Goal: Task Accomplishment & Management: Complete application form

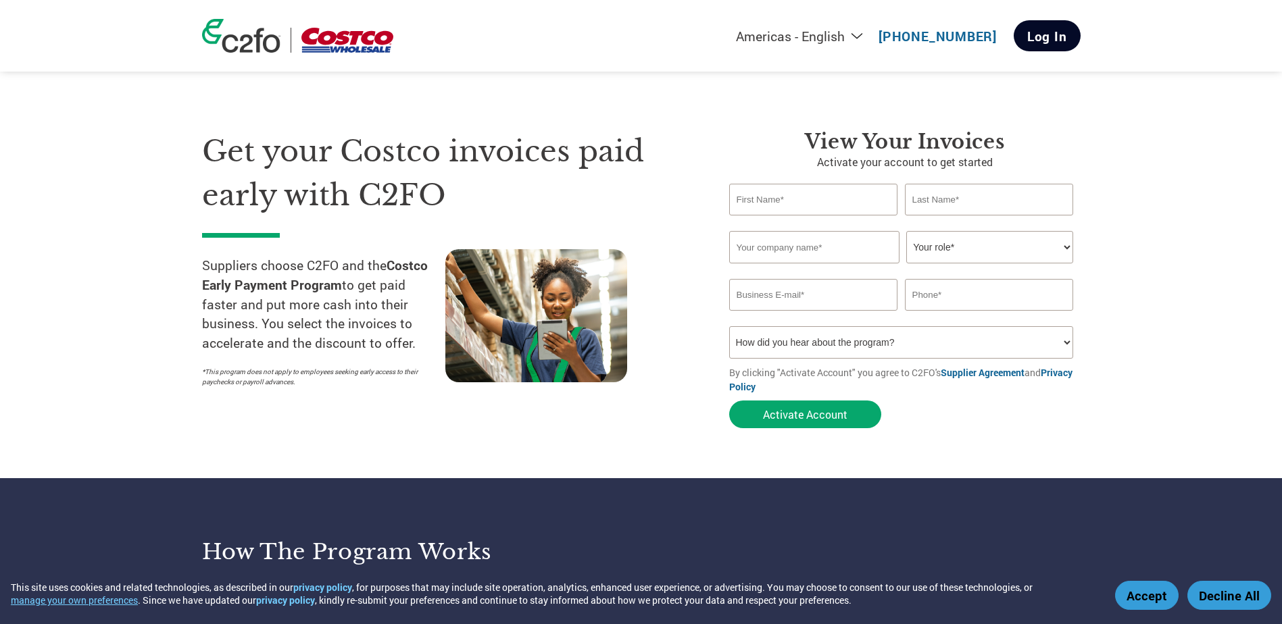
click at [1037, 39] on link "Log In" at bounding box center [1047, 35] width 67 height 31
click at [781, 199] on input "text" at bounding box center [813, 200] width 169 height 32
type input "Lise"
type input "Johansen"
type input "3179102"
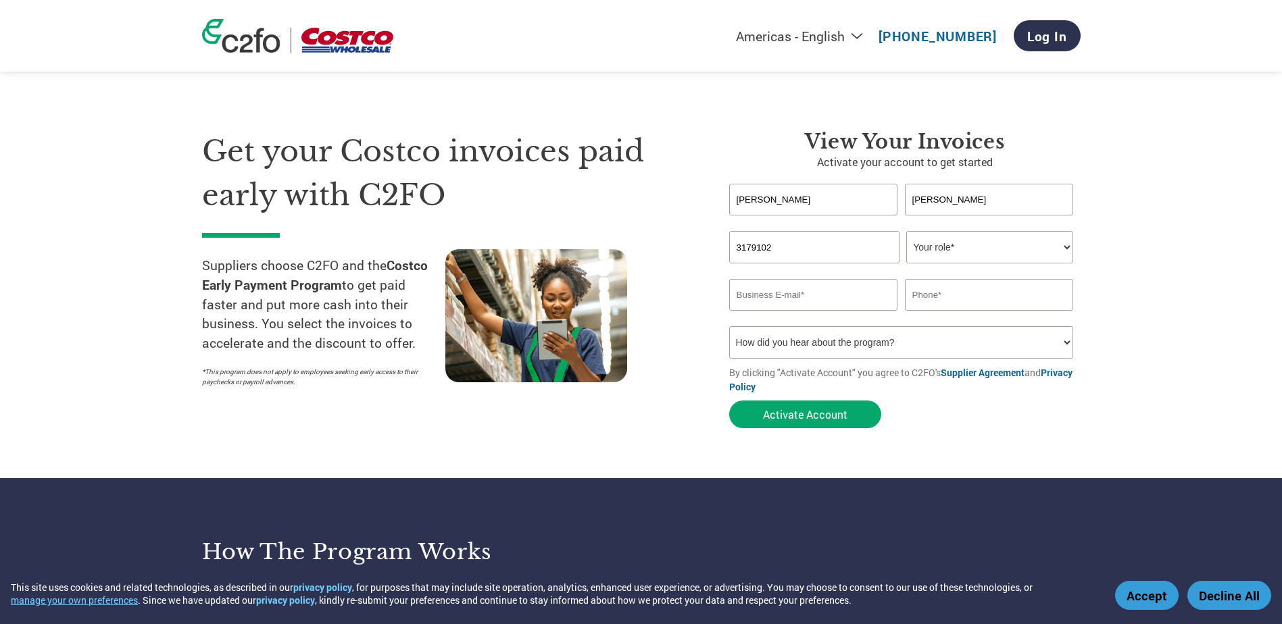
type input "lisejohansen@live.com"
type input "2068517548"
click at [799, 245] on input "3179102" at bounding box center [814, 247] width 170 height 32
drag, startPoint x: 775, startPoint y: 244, endPoint x: 668, endPoint y: 240, distance: 107.5
click at [664, 243] on div "Get your Costco invoices paid early with C2FO Suppliers choose C2FO and the Cos…" at bounding box center [641, 255] width 878 height 359
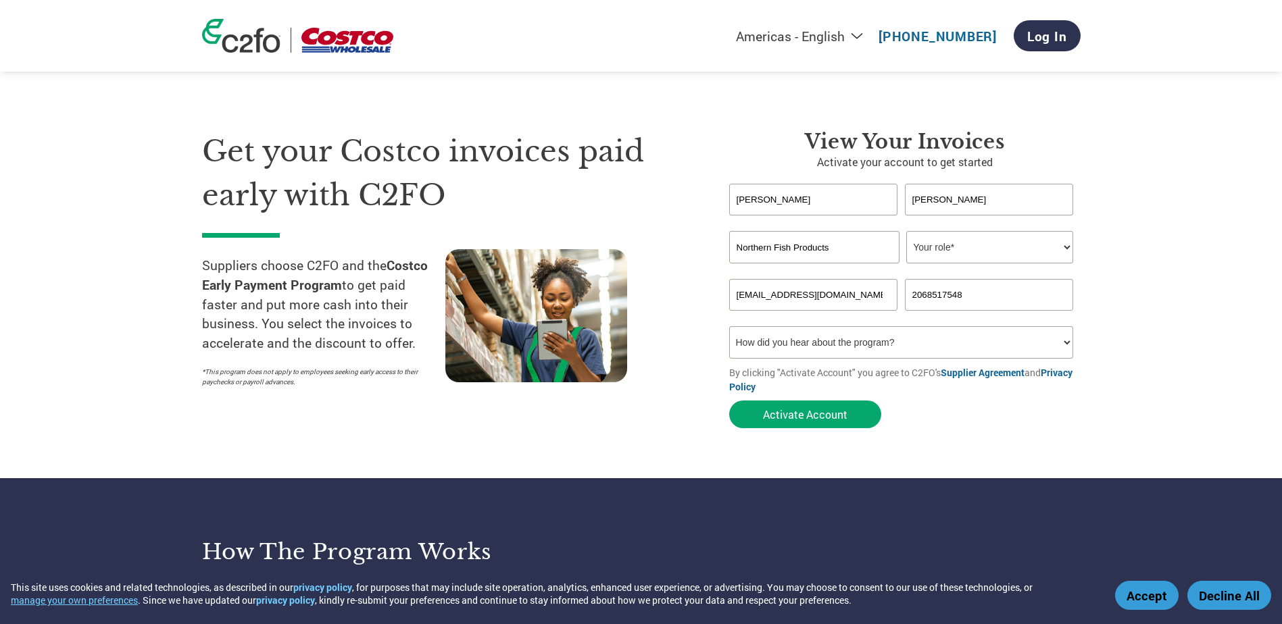
type input "Northern Fish Products"
click at [976, 252] on select "Your role* CFO Controller Credit Manager Finance Director Treasurer CEO Preside…" at bounding box center [989, 247] width 167 height 32
select select "ACCOUNTING"
click at [906, 231] on select "Your role* CFO Controller Credit Manager Finance Director Treasurer CEO Preside…" at bounding box center [989, 247] width 167 height 32
drag, startPoint x: 837, startPoint y: 292, endPoint x: 647, endPoint y: 278, distance: 191.1
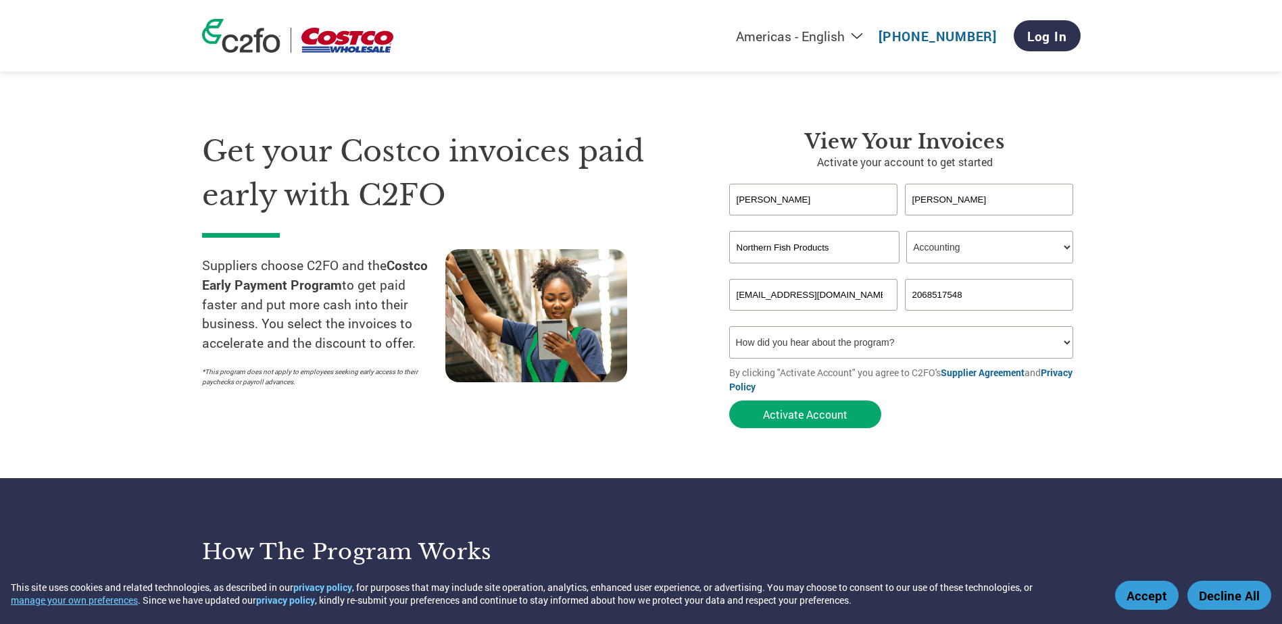
click at [647, 278] on div "Get your Costco invoices paid early with C2FO Suppliers choose C2FO and the Cos…" at bounding box center [641, 255] width 878 height 359
type input "lise@northernseafoodsales.com"
click at [974, 299] on input "2068517548" at bounding box center [989, 295] width 169 height 32
drag, startPoint x: 929, startPoint y: 291, endPoint x: 742, endPoint y: 282, distance: 187.4
click at [744, 283] on div "lise@northernseafoodsales.com 2068517548" at bounding box center [904, 295] width 351 height 32
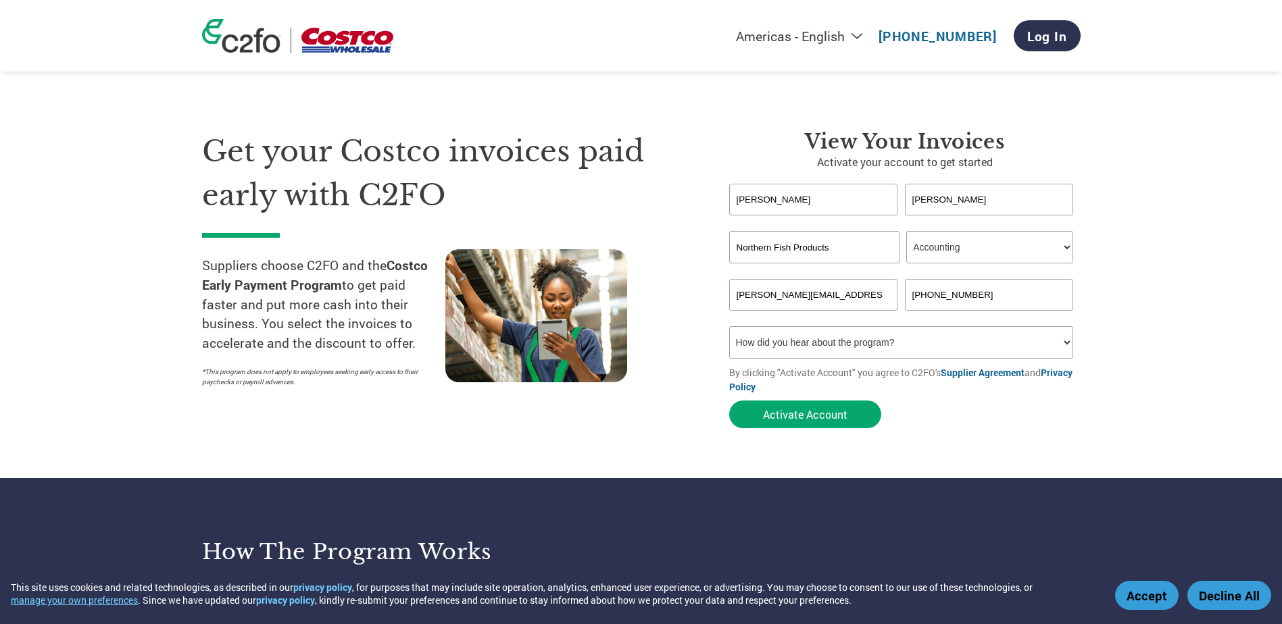
type input "253-475-3858"
click at [755, 348] on select "How did you hear about the program? Received a letter Email Social Media Online…" at bounding box center [901, 342] width 345 height 32
select select "Email"
click at [729, 326] on select "How did you hear about the program? Received a letter Email Social Media Online…" at bounding box center [901, 342] width 345 height 32
click at [785, 420] on button "Activate Account" at bounding box center [805, 415] width 152 height 28
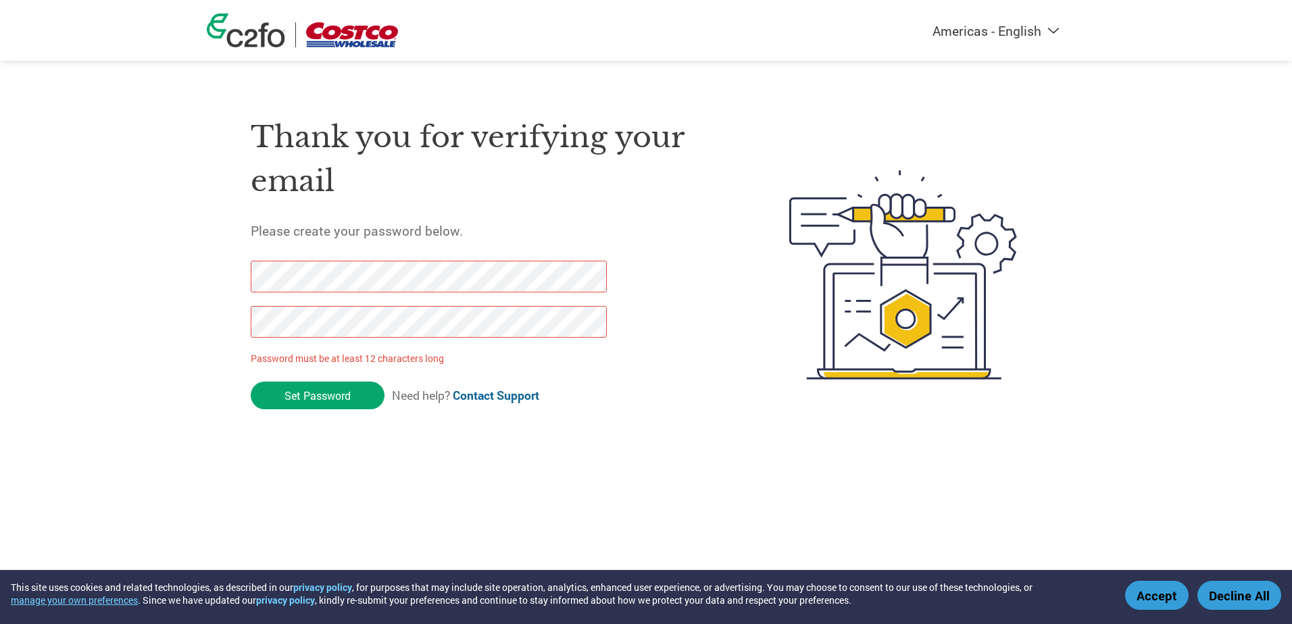
drag, startPoint x: 313, startPoint y: 397, endPoint x: 113, endPoint y: 284, distance: 229.3
click at [123, 287] on div "Americas - English Américas - Español Américas - Português Amériques - Français…" at bounding box center [646, 221] width 1292 height 442
click at [176, 305] on div "Americas - English Américas - Español Américas - Português Amériques - Français…" at bounding box center [646, 221] width 1292 height 442
click at [314, 391] on input "Set Password" at bounding box center [318, 396] width 134 height 28
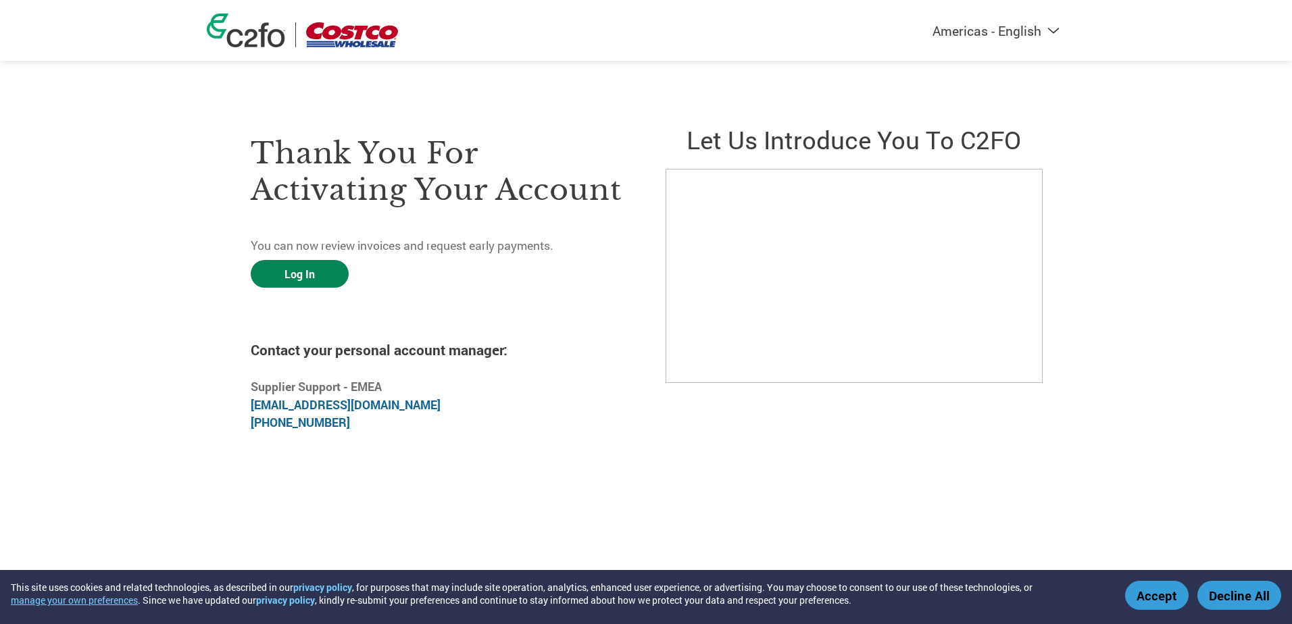
click at [292, 274] on link "Log In" at bounding box center [300, 274] width 98 height 28
